Goal: Communication & Community: Answer question/provide support

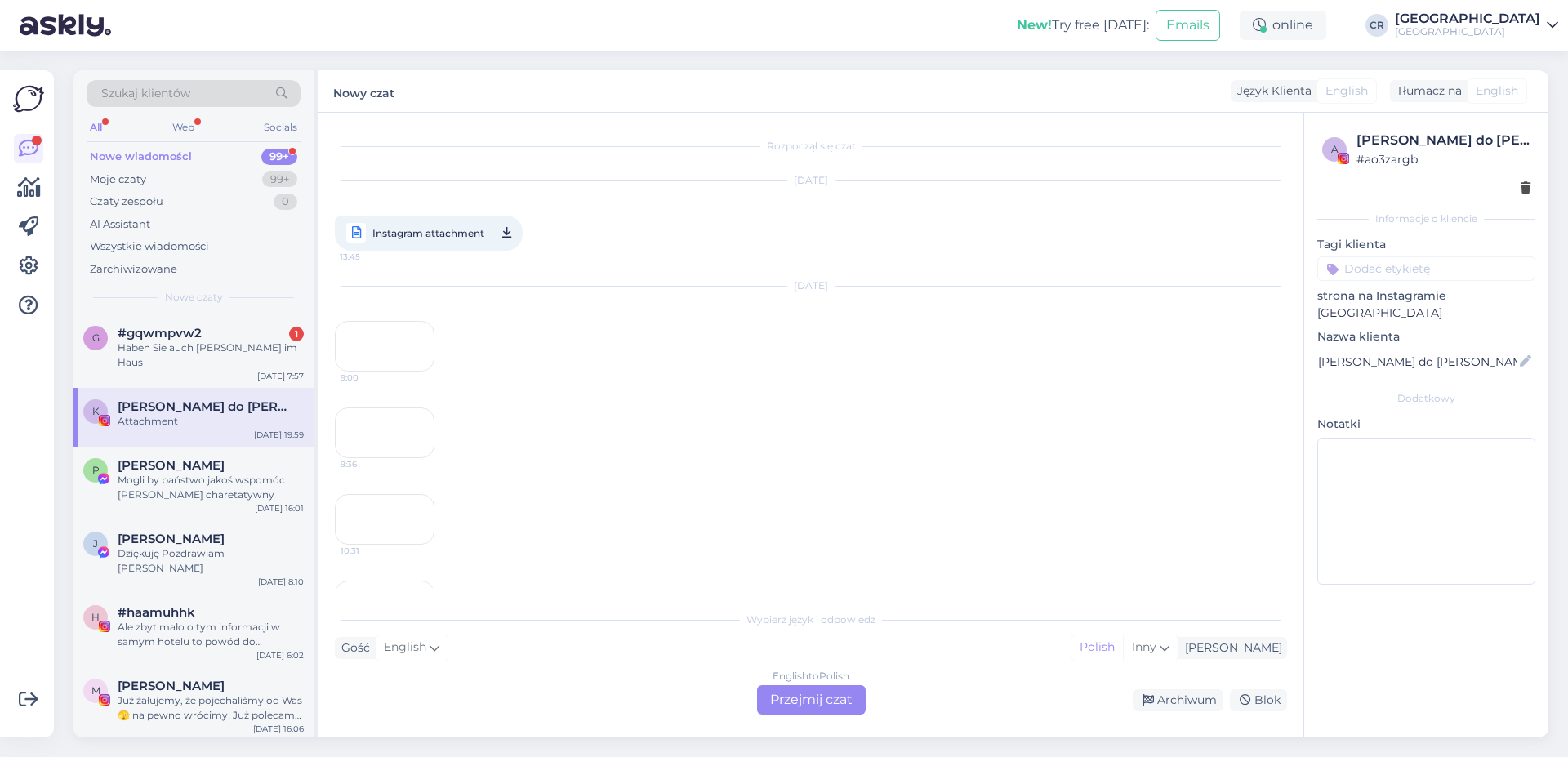
click at [205, 338] on div "#gqwmpvw2 1" at bounding box center [211, 333] width 186 height 15
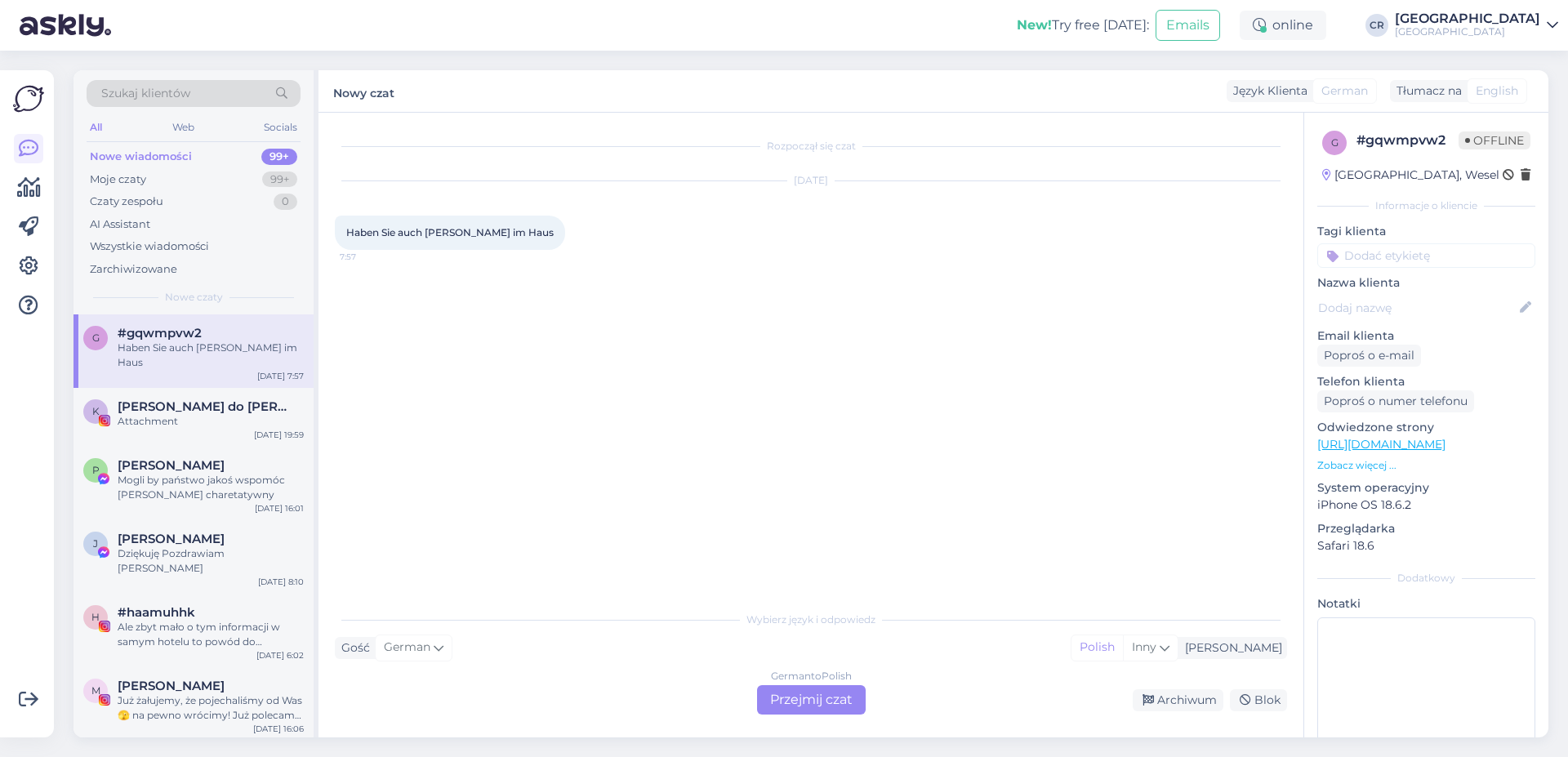
click at [817, 697] on div "German to Polish Przejmij czat" at bounding box center [811, 699] width 108 height 29
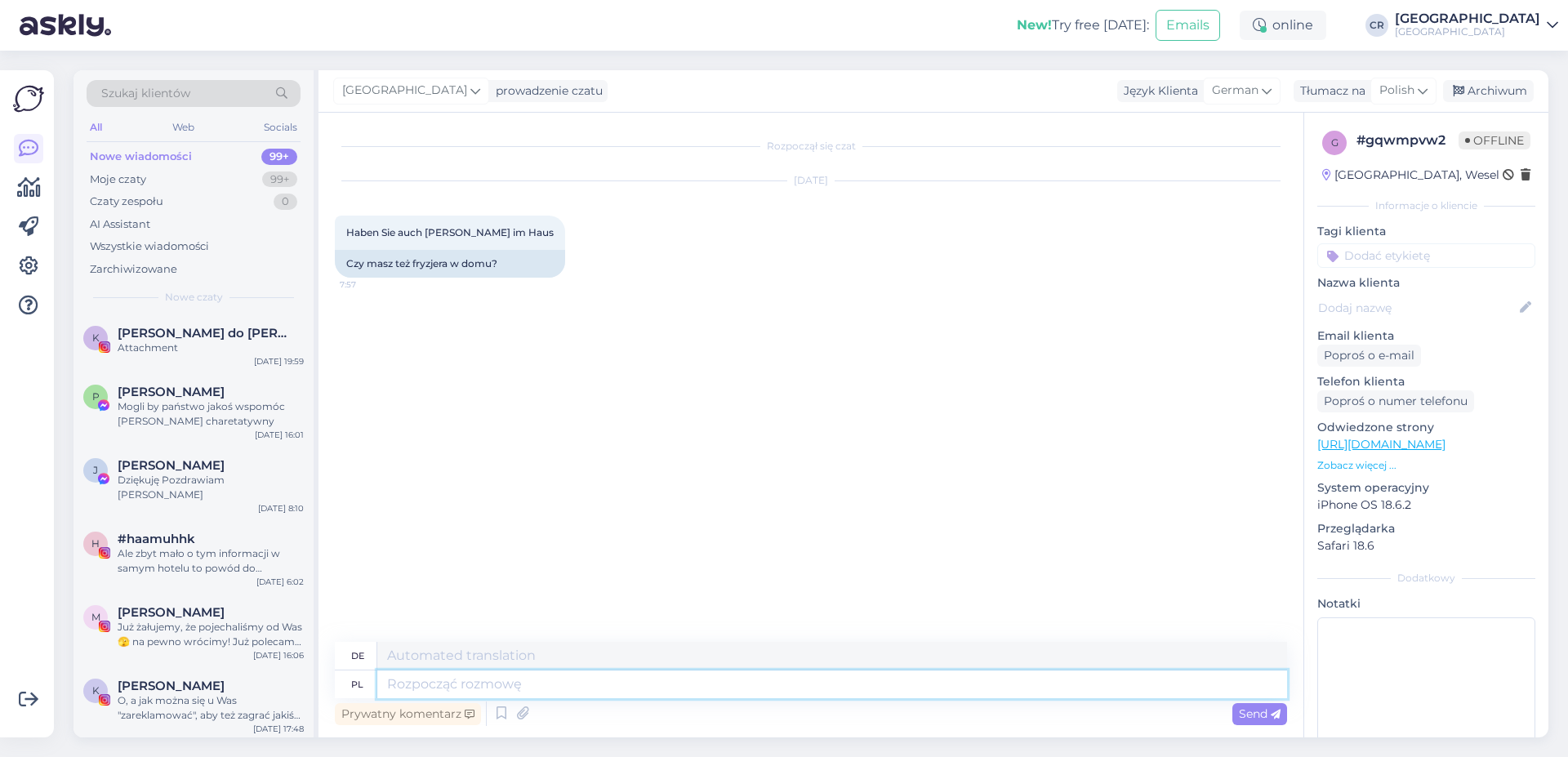
click at [419, 686] on textarea at bounding box center [831, 684] width 910 height 27
type textarea "Dzieńdobry"
type textarea "Guten Morgen"
click at [427, 692] on textarea "Dzieńdobry" at bounding box center [831, 684] width 910 height 27
click at [470, 683] on textarea "Dzieńdobry" at bounding box center [831, 684] width 910 height 27
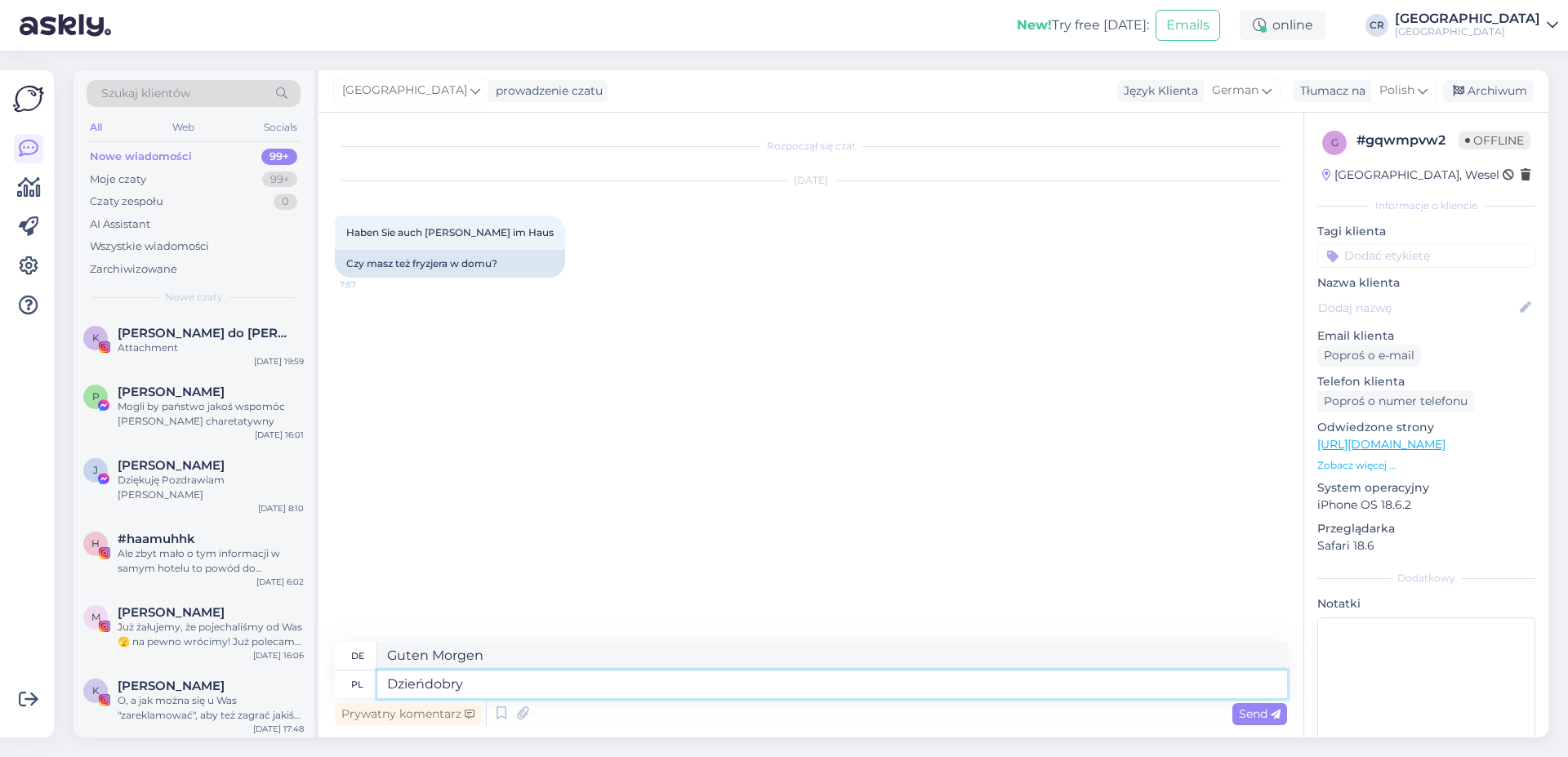
click at [425, 680] on textarea "Dzieńdobry" at bounding box center [831, 684] width 910 height 27
click at [464, 684] on textarea "Dzień [PERSON_NAME]" at bounding box center [831, 684] width 910 height 27
type textarea "Dzień [PERSON_NAME],"
type textarea "Guten Morgen,"
type textarea "Dzień [PERSON_NAME], nie"
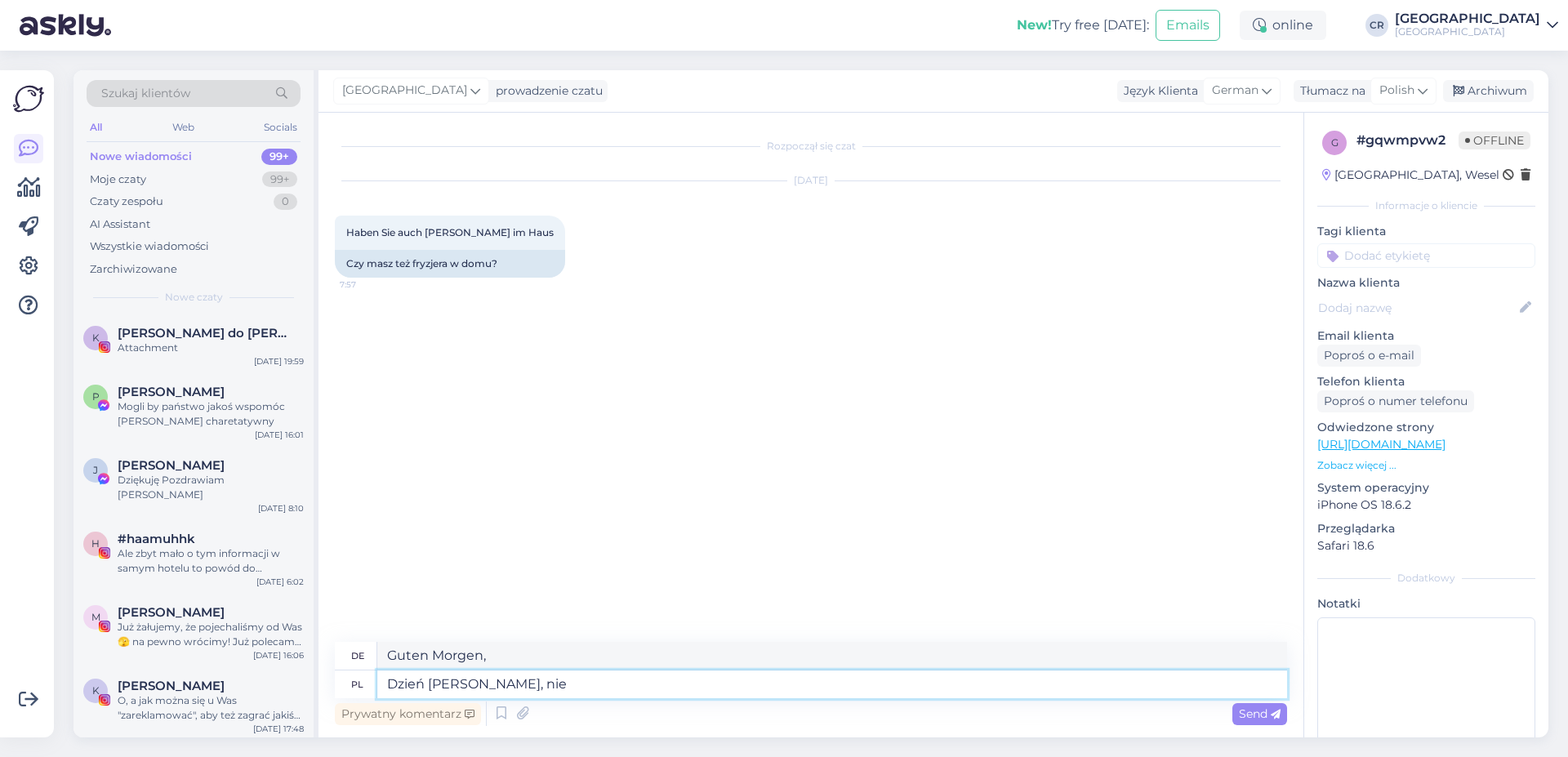
type textarea "Guten Morgen, n"
type textarea "Dzień [PERSON_NAME], niest"
type textarea "Guten Morgen, Niest"
type textarea "Dzień [PERSON_NAME], nieste"
type textarea "Guten Morgen, nieste"
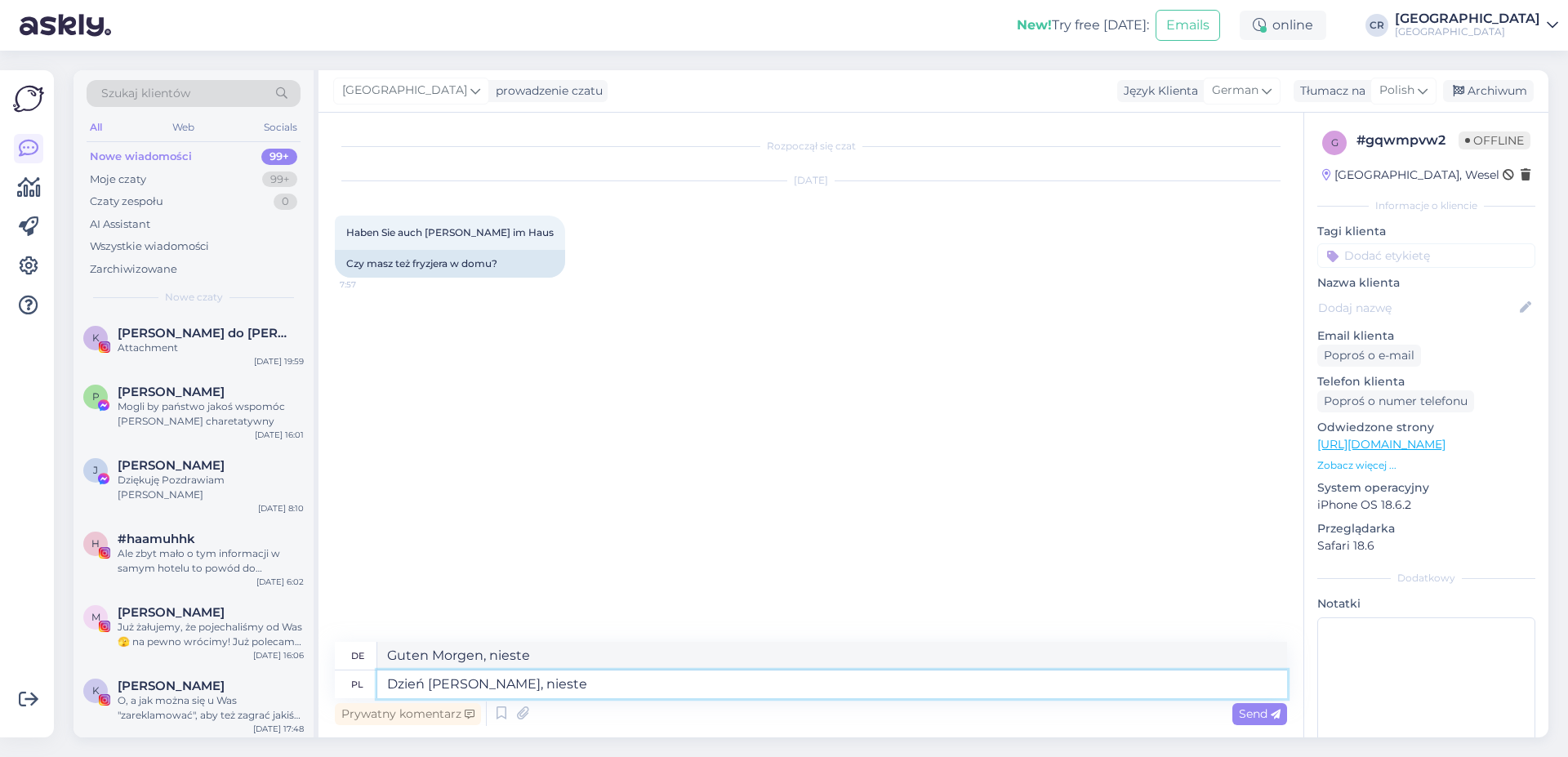
type textarea "Dzień [PERSON_NAME], niestet"
type textarea "Guten Morgen, leider"
type textarea "Dzień [PERSON_NAME], niestety ni"
type textarea "Guten Morgen, leider n"
type textarea "Dzień [PERSON_NAME], niestety nie"
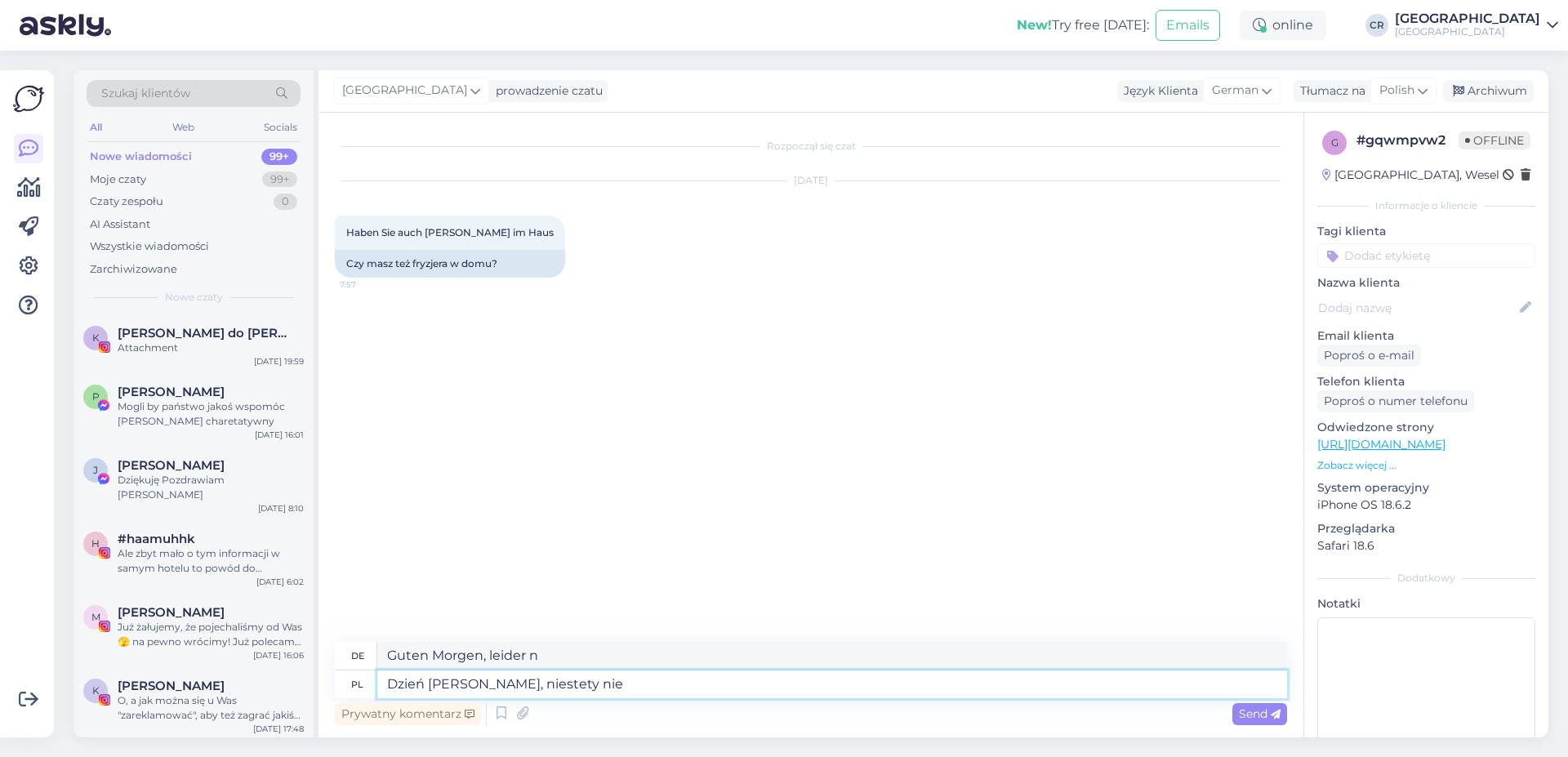
type textarea "Guten Morgen, leider nicht"
type textarea "Dzień [PERSON_NAME], niestety nie po"
type textarea "Guten Morgen, leider nicht nach"
type textarea "Dzień [PERSON_NAME], niestety nie posia"
type textarea "Guten Morgen, leider nicht möglich"
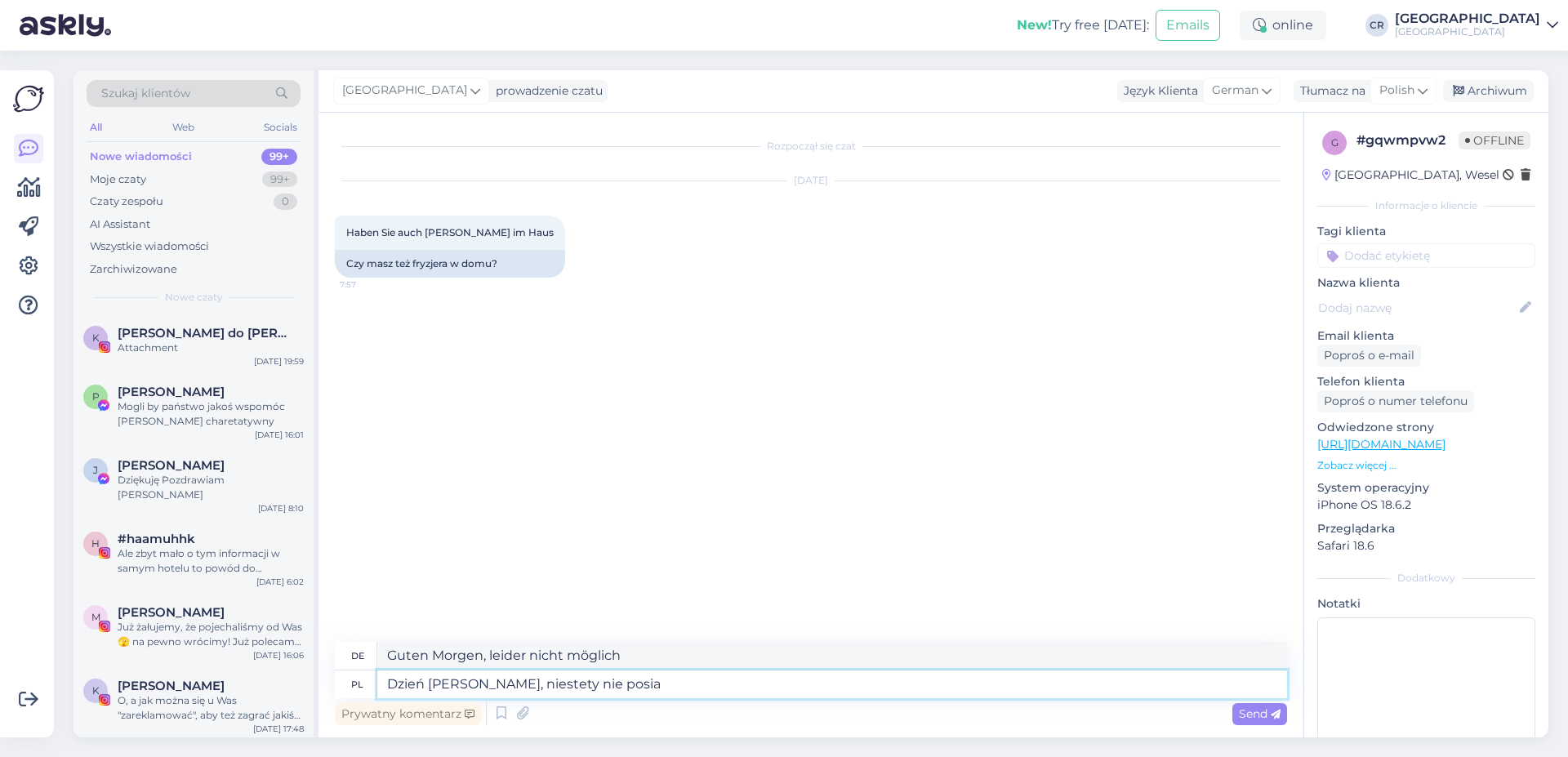
type textarea "Dzień [PERSON_NAME], niestety nie posiad"
type textarea "Guten Morgen, leider habe ich nicht"
type textarea "Dzień [PERSON_NAME], niestety nie posiadam"
type textarea "Guten Morgen, leider hat es nicht"
type textarea "Dzień [PERSON_NAME], niestety nie posiadamy"
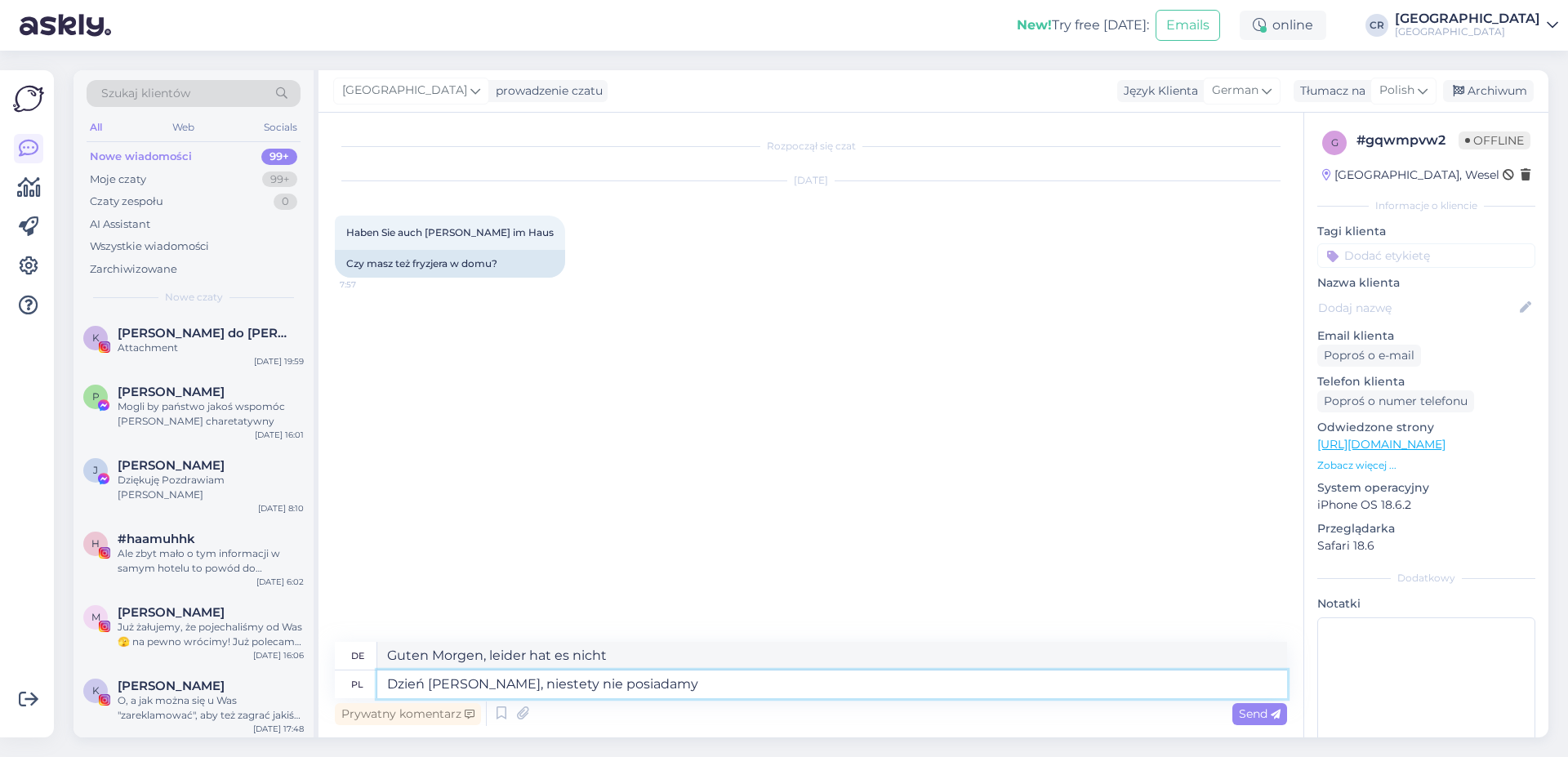
type textarea "Guten Morgen, leider habe ich es nicht"
type textarea "Dzień [PERSON_NAME], niestety nie posiadamy"
type textarea "Guten Morgen, leider haben wir nicht"
type textarea "Dzień [PERSON_NAME], niestety nie posiadamy w N"
type textarea "Guten Morgen, leider haben wir nicht in N"
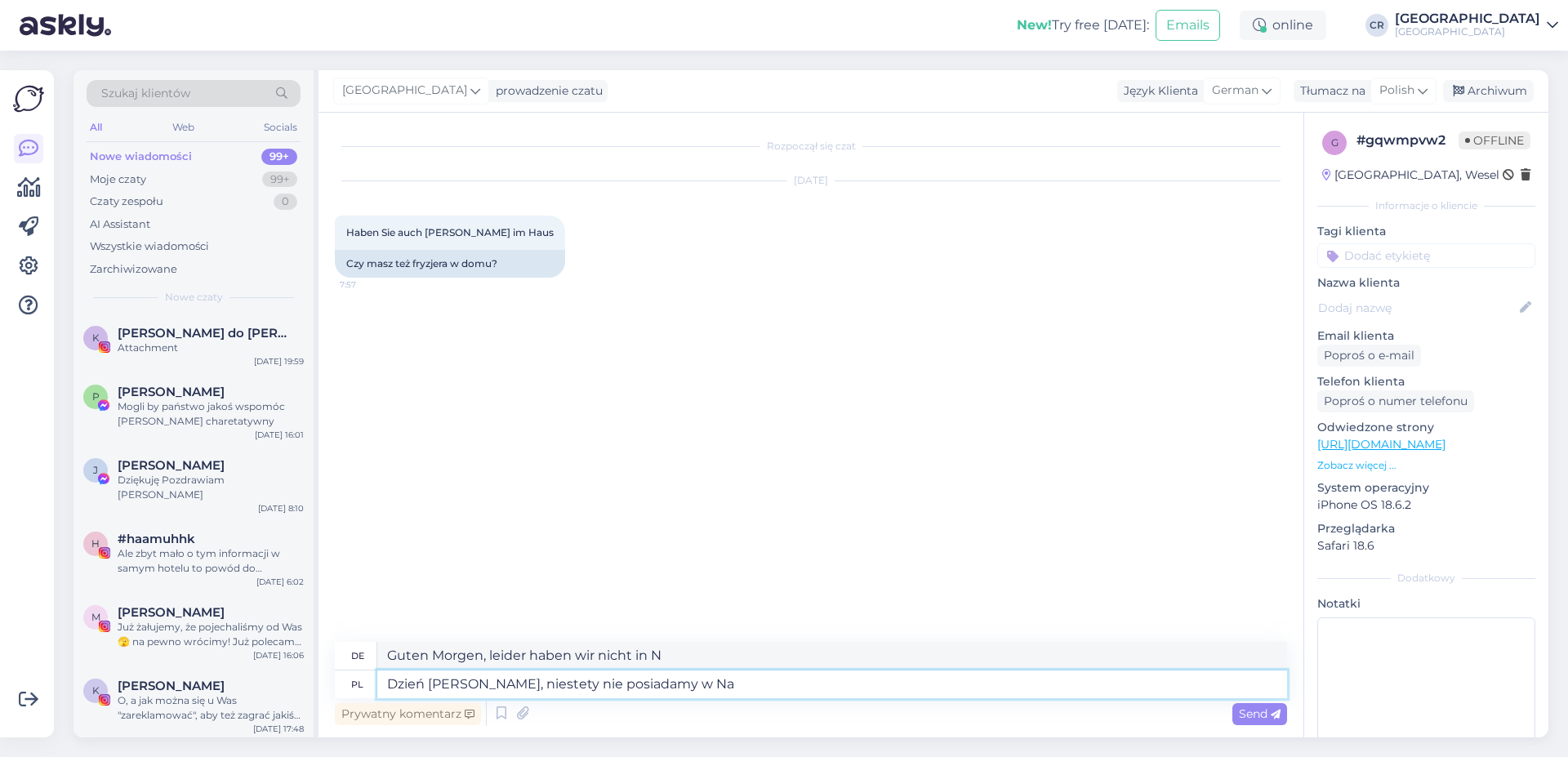
type textarea "Dzień [PERSON_NAME], niestety nie posiadamy w Nas"
type textarea "Guten Morgen, leider haben wir nicht in Na"
type textarea "Dzień [PERSON_NAME], niestety nie posiadamy w Naszy"
type textarea "Guten Morgen, leider haben wir nicht"
type textarea "Dzień [PERSON_NAME], niestety nie posiadamy w [GEOGRAPHIC_DATA]"
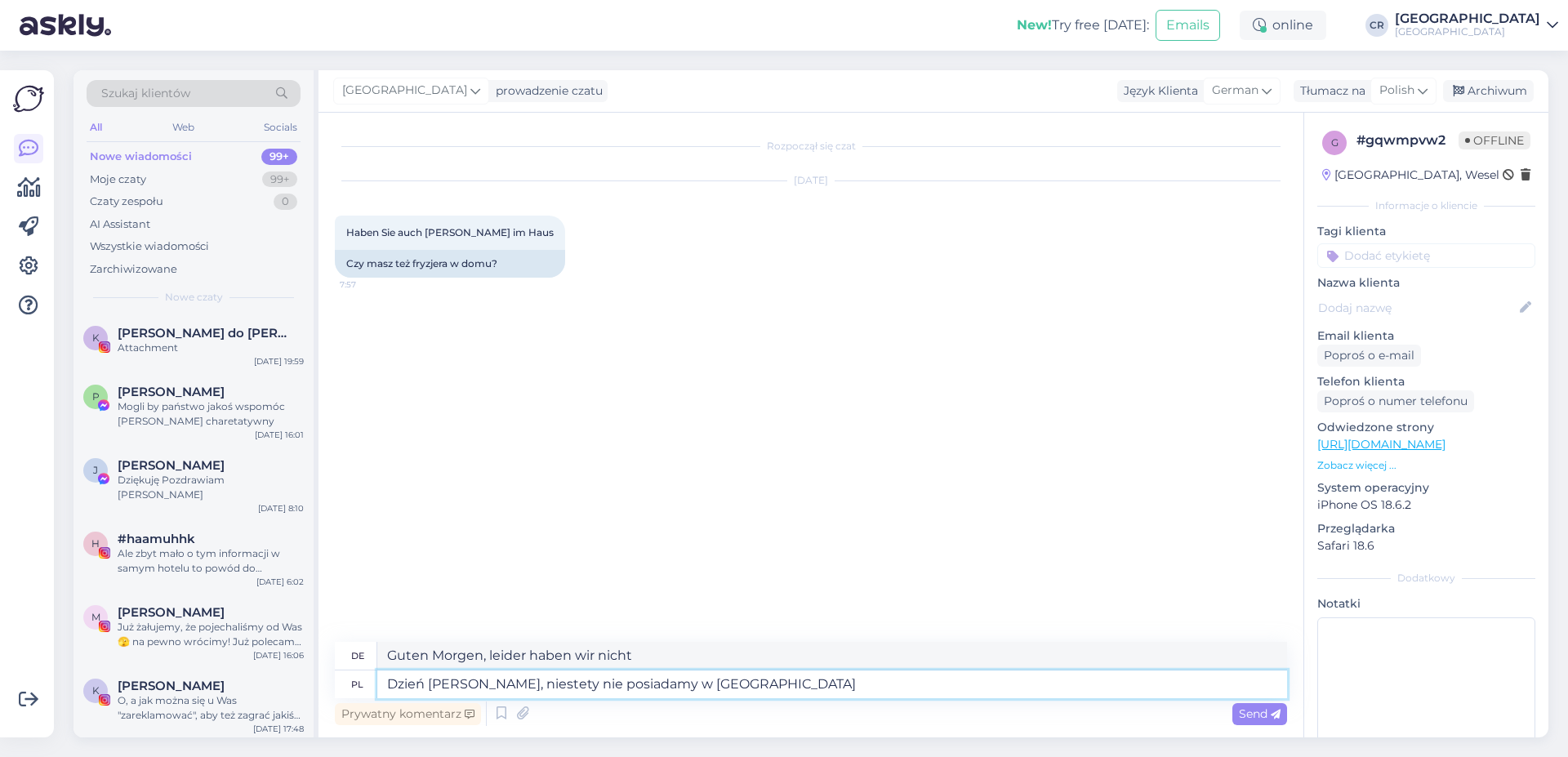
type textarea "Guten Morgen, leider haben wir nicht in unserem"
type textarea "Dzień [PERSON_NAME], niestety nie posiadamy w Naszym H"
type textarea "Guten Morgen, leider haben wir in unserem H"
type textarea "Dzień [PERSON_NAME], niestety nie posiadamy w Naszym Hot"
type textarea "Guten Morgen, leider haben wir in unserem Hotel nicht"
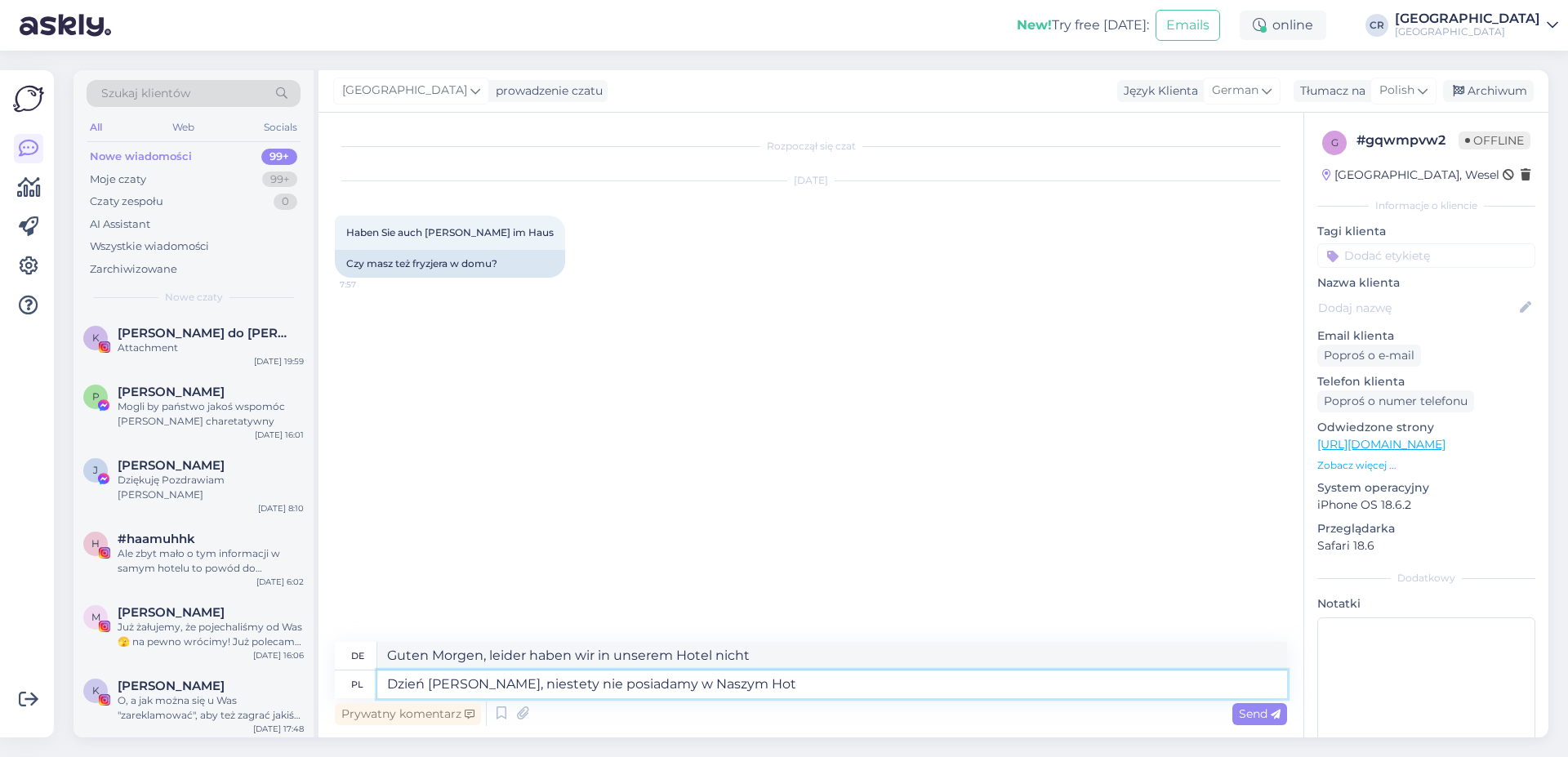
type textarea "Dzień [PERSON_NAME], niestety nie posiadamy w Naszym Hote"
type textarea "Guten Morgen, leider haben wir nicht in unserem Hot"
type textarea "Dzień [PERSON_NAME], niestety nie posiadamy w [GEOGRAPHIC_DATA]"
type textarea "Guten Morgen, leider haben wir keine in unserem Hotel"
type textarea "Dzień [PERSON_NAME], niestety nie posiadamy w [GEOGRAPHIC_DATA]"
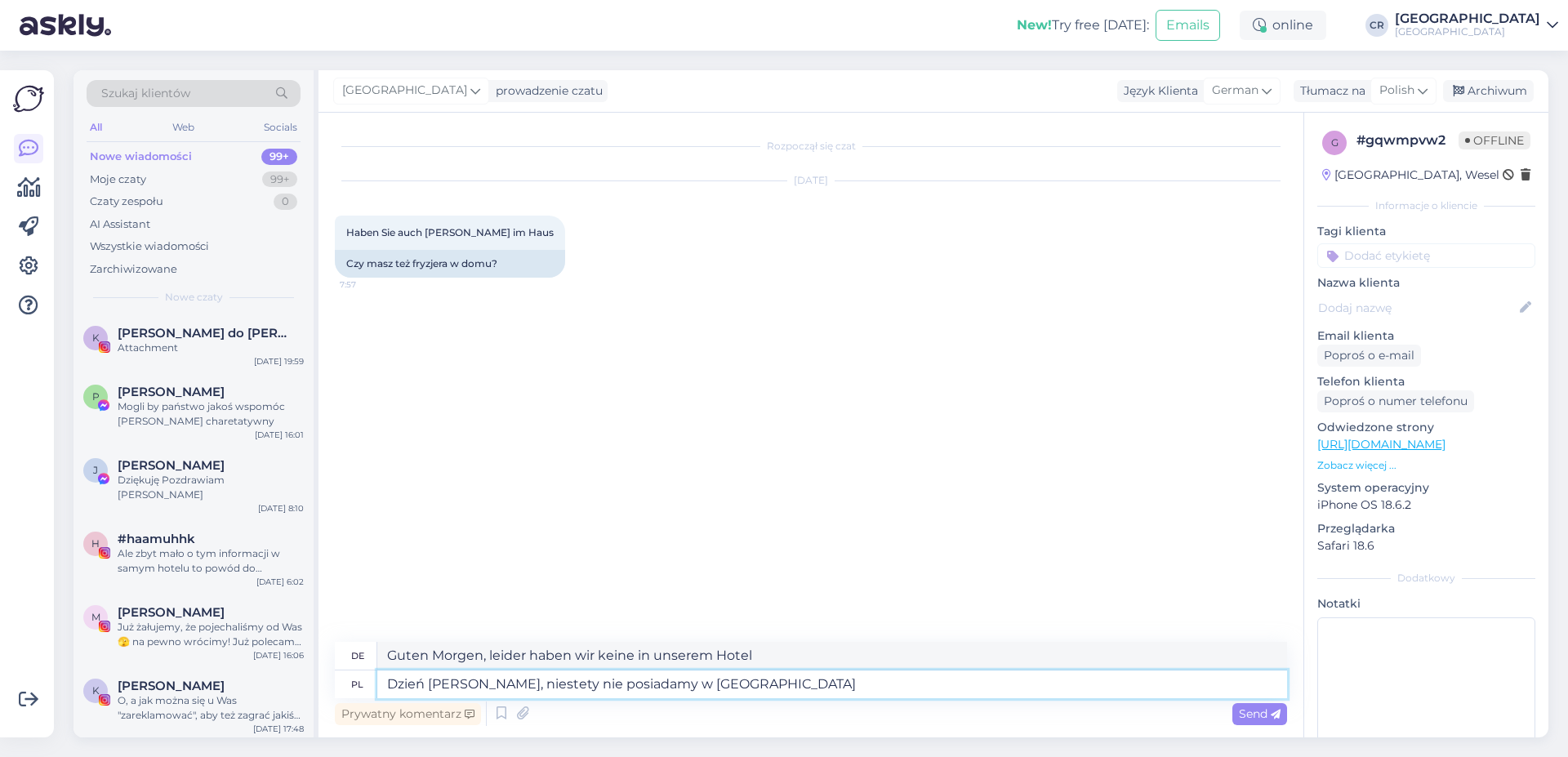
type textarea "Guten Morgen, leider haben wir es nicht in unserem Hotel"
type textarea "Dzień [PERSON_NAME], niestety nie posiadamy w [GEOGRAPHIC_DATA] fr"
type textarea "Guten Morgen, leider haben wir kein f in unserem Hotel"
type textarea "Dzień [PERSON_NAME], niestety nie posiadamy w [GEOGRAPHIC_DATA] fryz"
type textarea "Guten Morgen, leider haben wir in unserem Hotel keine Fr"
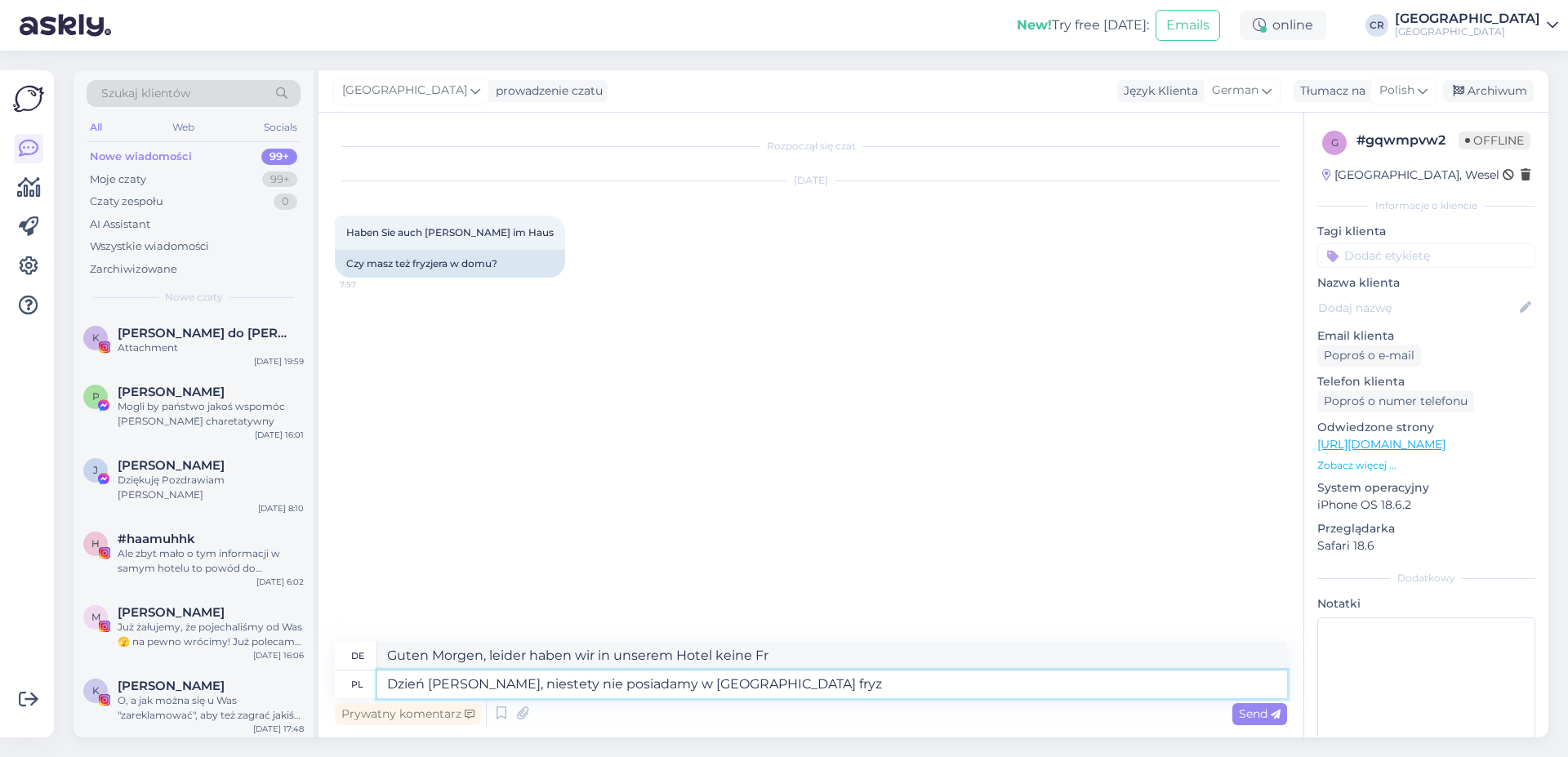
type textarea "Dzień [PERSON_NAME], niestety nie posiadamy w [GEOGRAPHIC_DATA] fryzj"
type textarea "Guten Morgen, leider haben wir in unserem Hotel keine Pommes"
type textarea "Dzień [PERSON_NAME], niestety nie posiadamy w [GEOGRAPHIC_DATA] fryzje"
type textarea "Guten Morgen, leider haben wir keinen Friseur in unserem Hotel."
type textarea "Dzień [PERSON_NAME], niestety nie posiadamy w [GEOGRAPHIC_DATA] fryzjera"
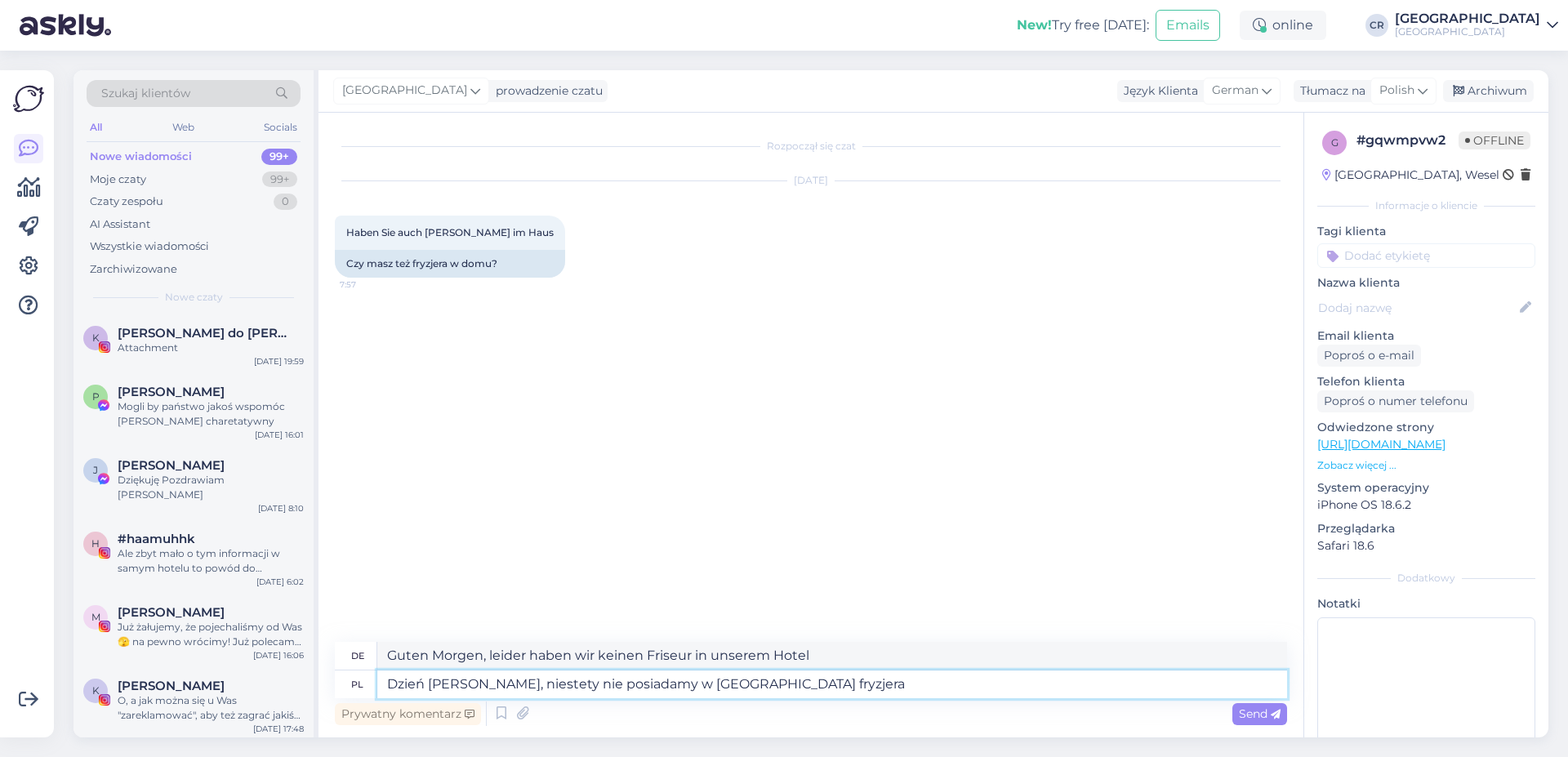
type textarea "Guten Morgen, leider haben wir keinen Friseur in unserem Hotel."
type textarea "Dzień [PERSON_NAME], niestety nie posiadamy w [GEOGRAPHIC_DATA] fryzjera."
click at [1248, 714] on span "Send" at bounding box center [1259, 714] width 42 height 15
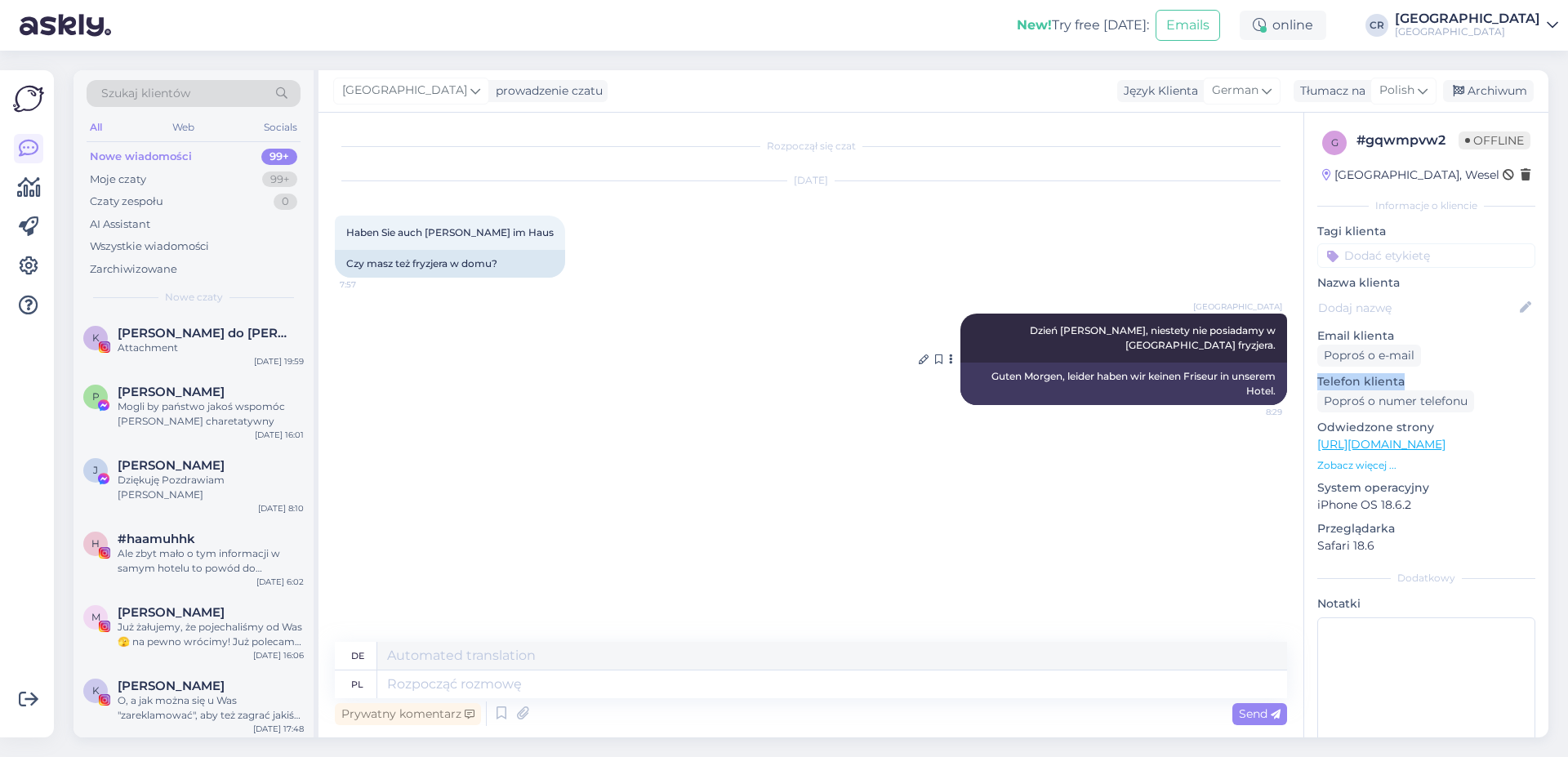
drag, startPoint x: 986, startPoint y: 375, endPoint x: 1323, endPoint y: 408, distance: 338.6
click at [1287, 405] on div "Guten Morgen, leider haben wir keinen Friseur in unserem Hotel." at bounding box center [1124, 383] width 326 height 42
copy p "Telefon klienta"
click at [1010, 392] on div "Guten Morgen, leider haben wir keinen Friseur in unserem Hotel." at bounding box center [1124, 383] width 326 height 42
drag, startPoint x: 987, startPoint y: 371, endPoint x: 1298, endPoint y: 395, distance: 311.9
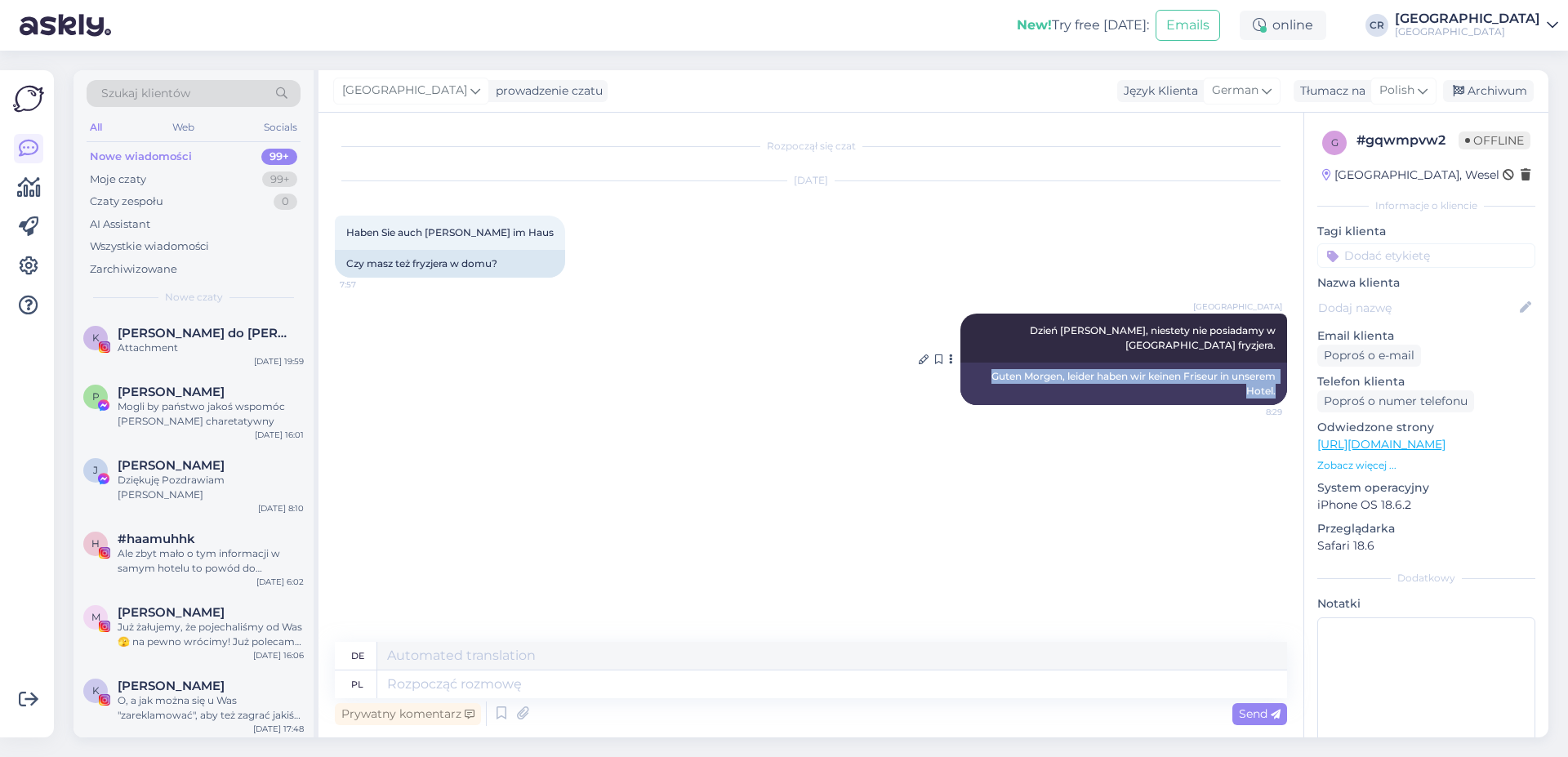
click at [1287, 395] on div "Guten Morgen, leider haben wir keinen Friseur in unserem Hotel." at bounding box center [1124, 383] width 326 height 42
copy div "Guten Morgen, leider haben wir keinen Friseur in unserem Hotel."
click at [708, 241] on div "[DATE] Haben Sie auch Frisör im Haus 7:57 Czy masz też fryzjera w domu?" at bounding box center [811, 229] width 952 height 132
click at [164, 171] on div "Moje czaty 99+" at bounding box center [193, 179] width 214 height 22
